Goal: Check status: Check status

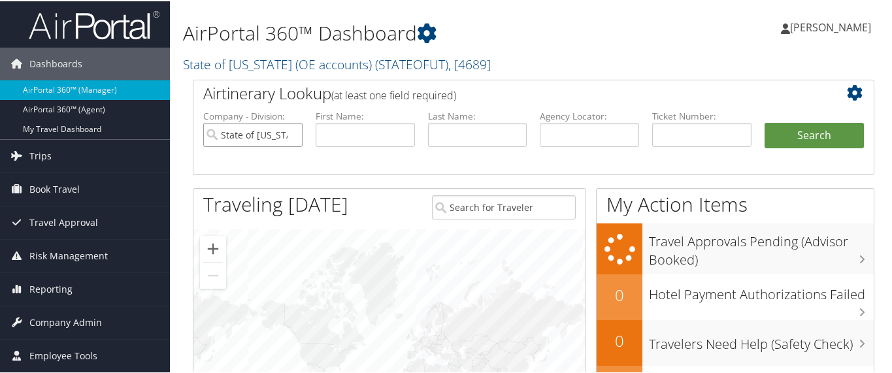
click at [291, 131] on input "State of Utah (OE accounts)" at bounding box center [252, 134] width 99 height 24
click at [670, 131] on input "text" at bounding box center [701, 134] width 99 height 24
paste input "006 7310 901534"
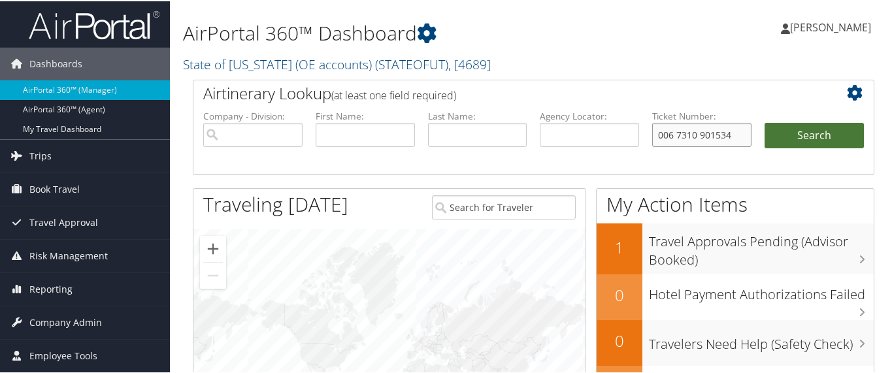
type input "006 7310 901534"
click at [791, 137] on button "Search" at bounding box center [813, 135] width 99 height 26
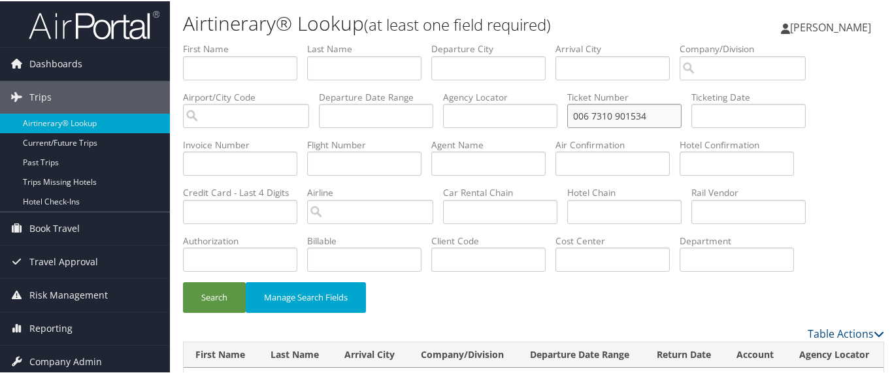
click at [595, 120] on input "006 7310 901534" at bounding box center [624, 115] width 114 height 24
type input "0067310901534"
drag, startPoint x: 212, startPoint y: 291, endPoint x: 314, endPoint y: 257, distance: 106.8
click at [212, 290] on button "Search" at bounding box center [214, 296] width 63 height 31
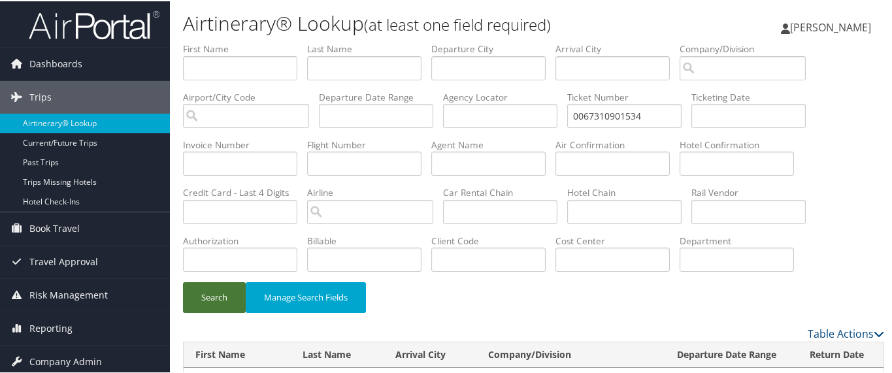
scroll to position [47, 0]
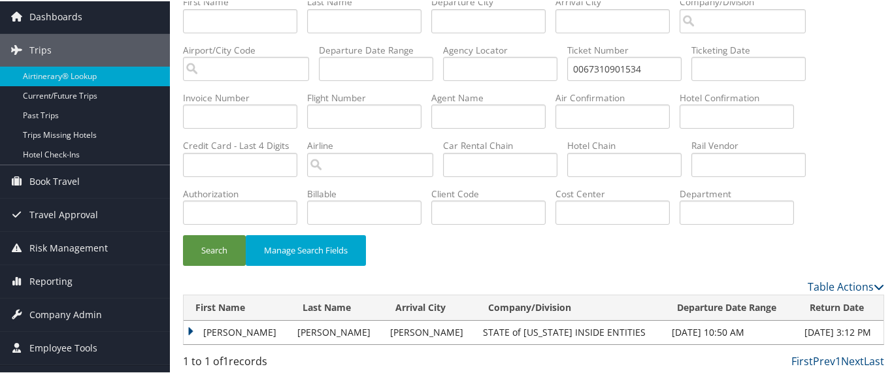
click at [188, 330] on td "WILLIAM" at bounding box center [237, 331] width 107 height 24
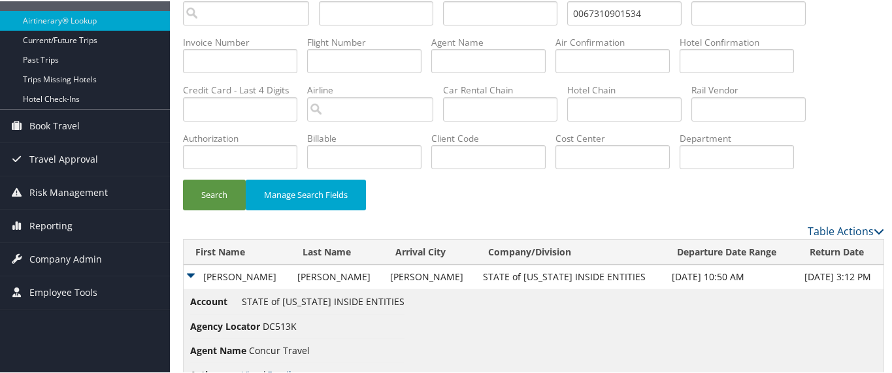
scroll to position [142, 0]
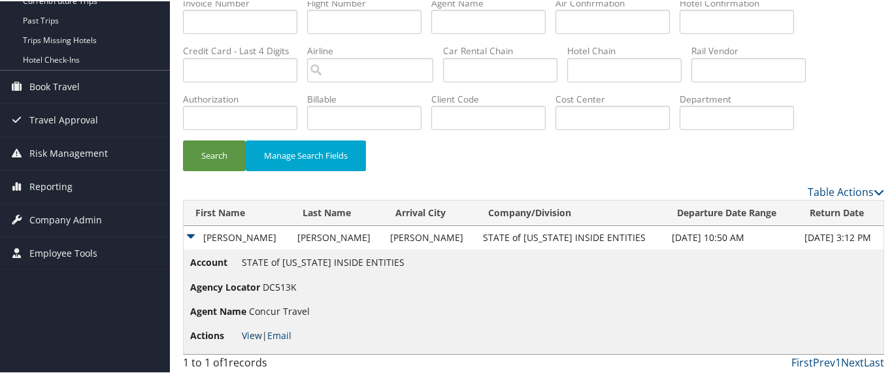
click at [253, 333] on link "View" at bounding box center [252, 334] width 20 height 12
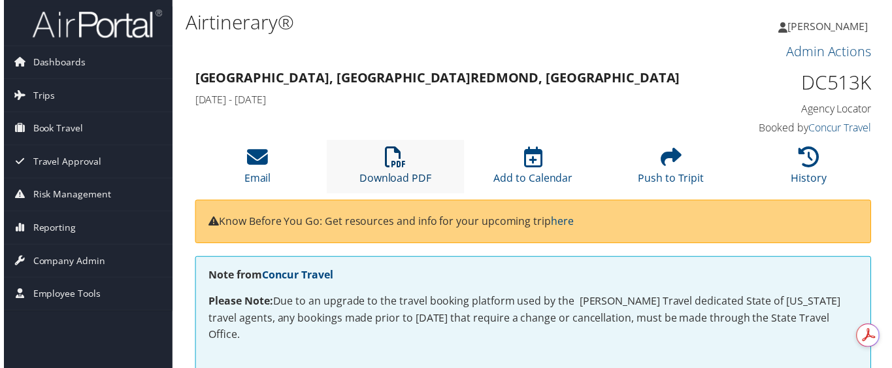
click at [393, 163] on icon at bounding box center [394, 158] width 21 height 21
